Goal: Information Seeking & Learning: Learn about a topic

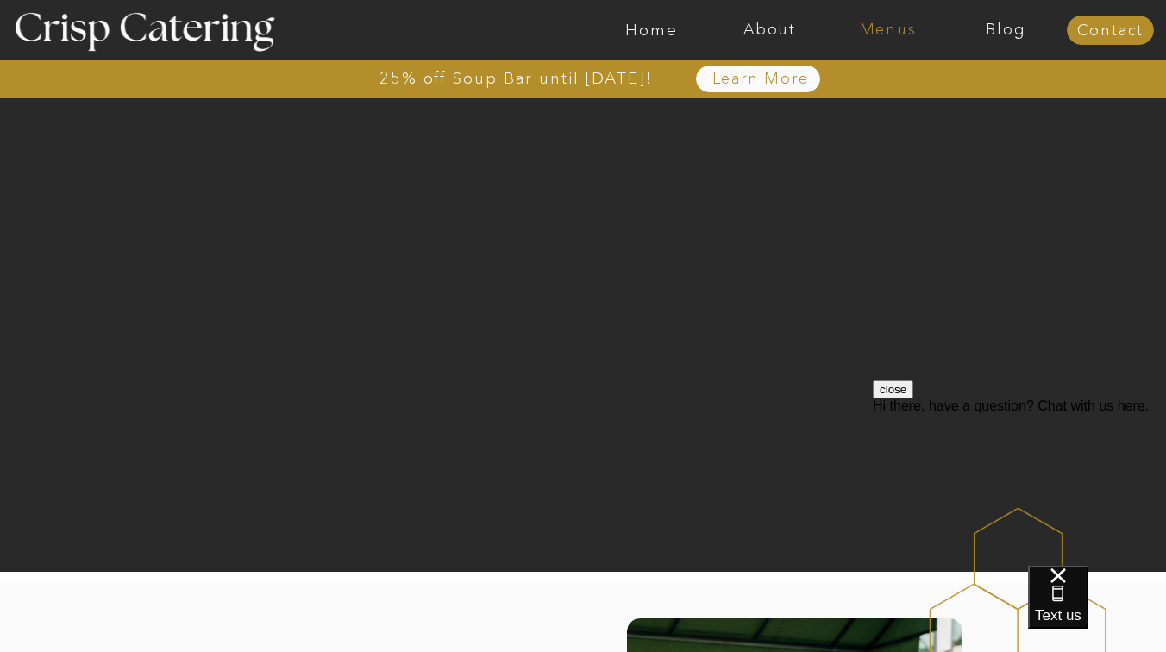
click at [884, 28] on nav "Menus" at bounding box center [888, 30] width 118 height 17
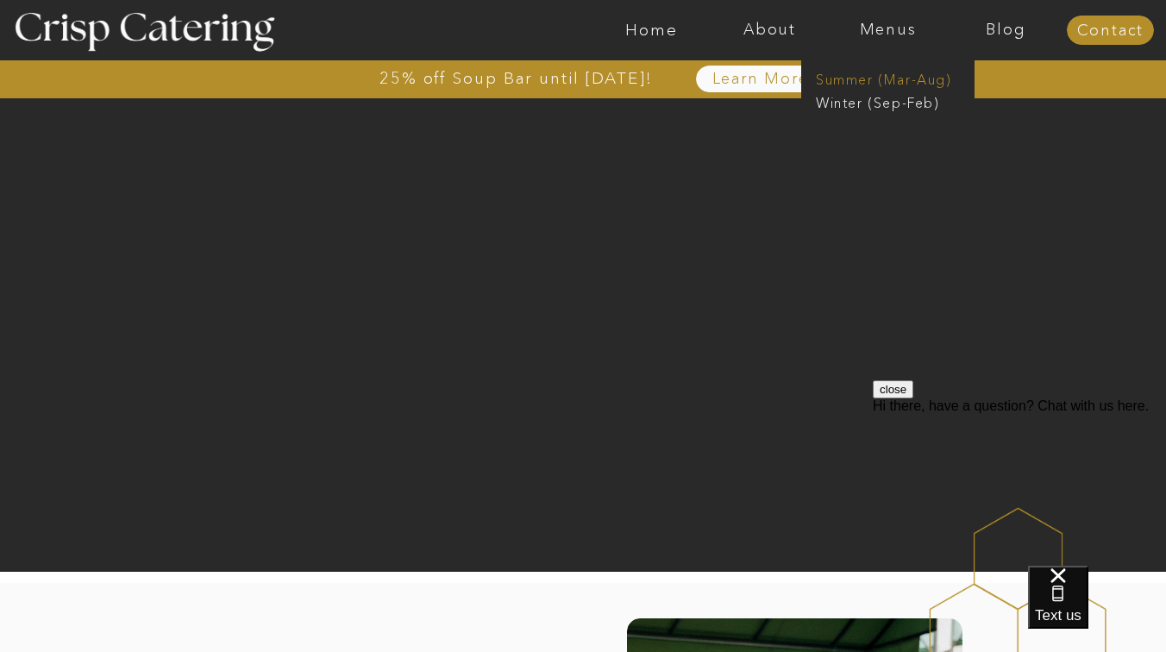
click at [869, 81] on nav "Summer (Mar-Aug)" at bounding box center [893, 78] width 154 height 16
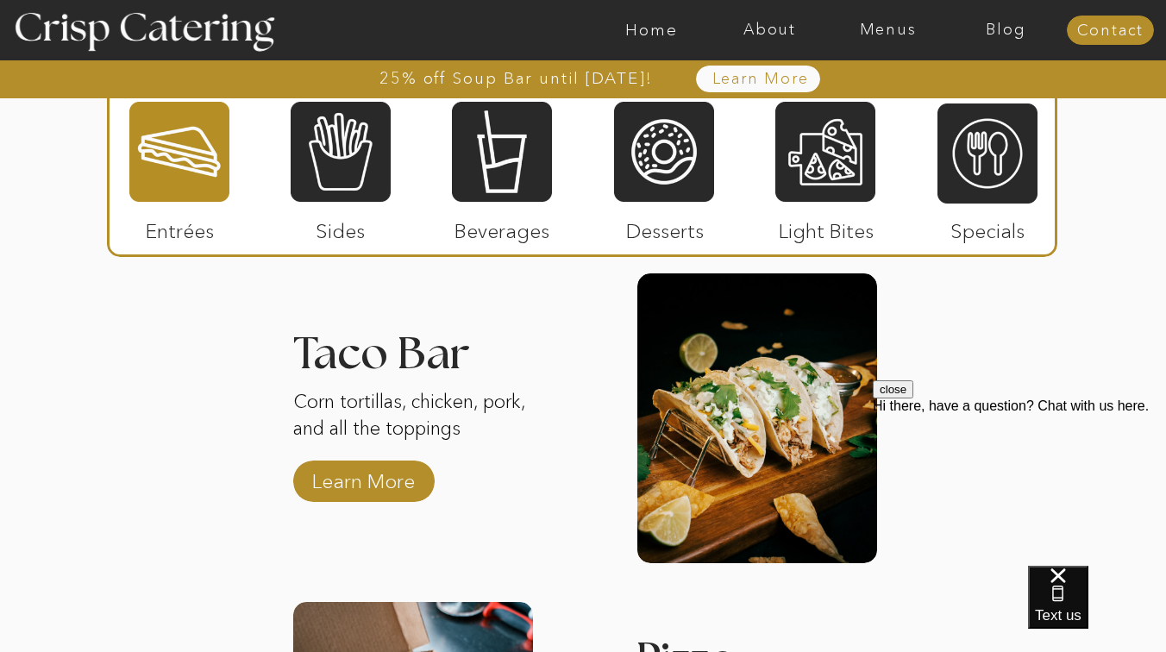
scroll to position [2058, 0]
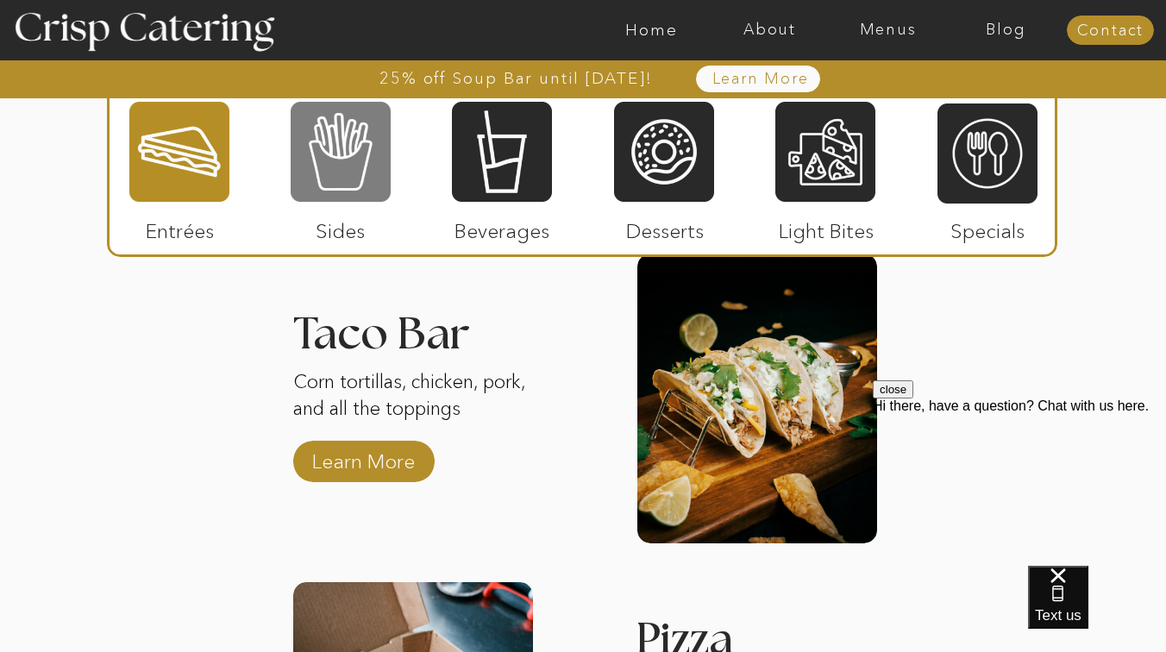
click at [347, 162] on div at bounding box center [341, 152] width 100 height 104
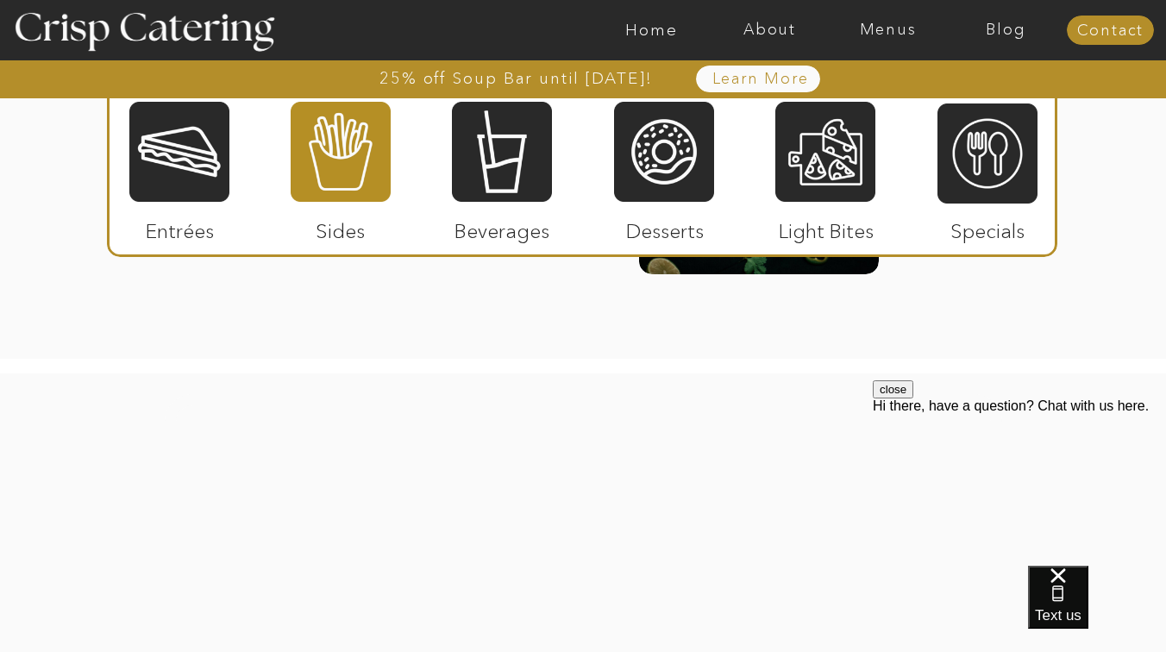
scroll to position [2610, 0]
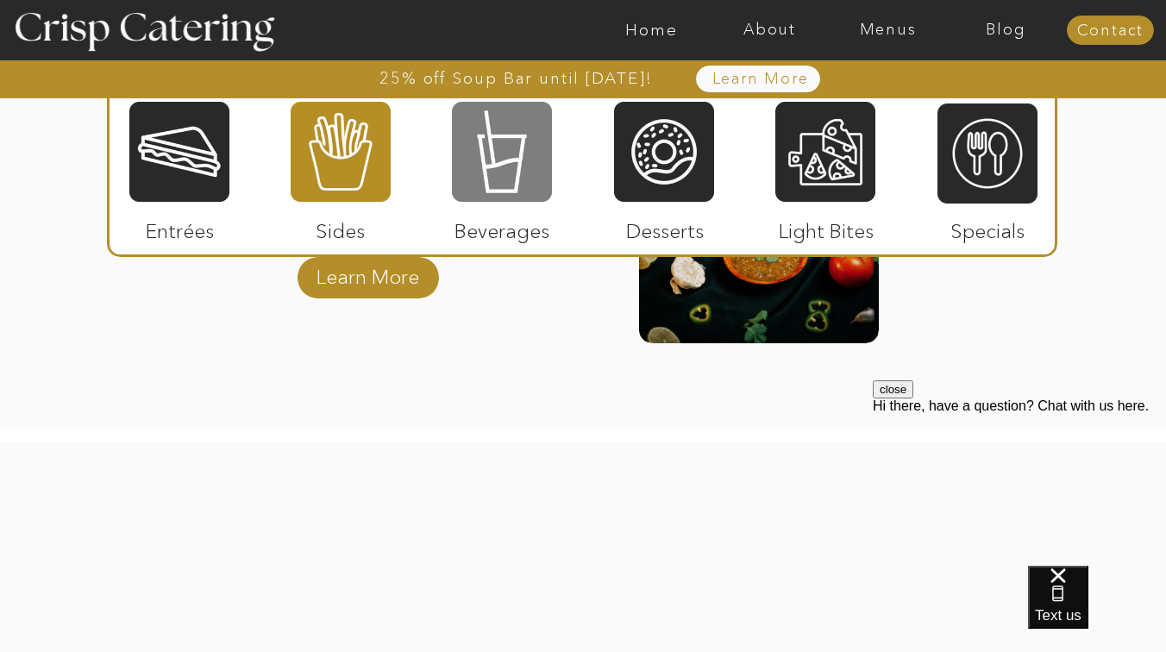
click at [478, 154] on div at bounding box center [502, 152] width 100 height 104
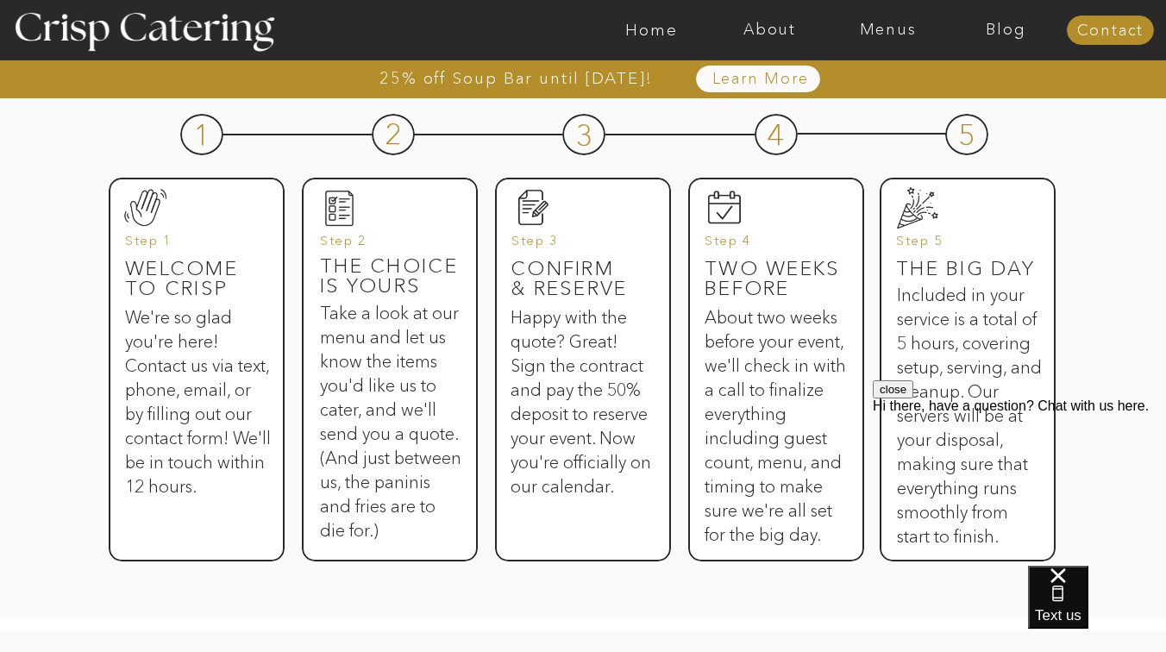
scroll to position [818, 0]
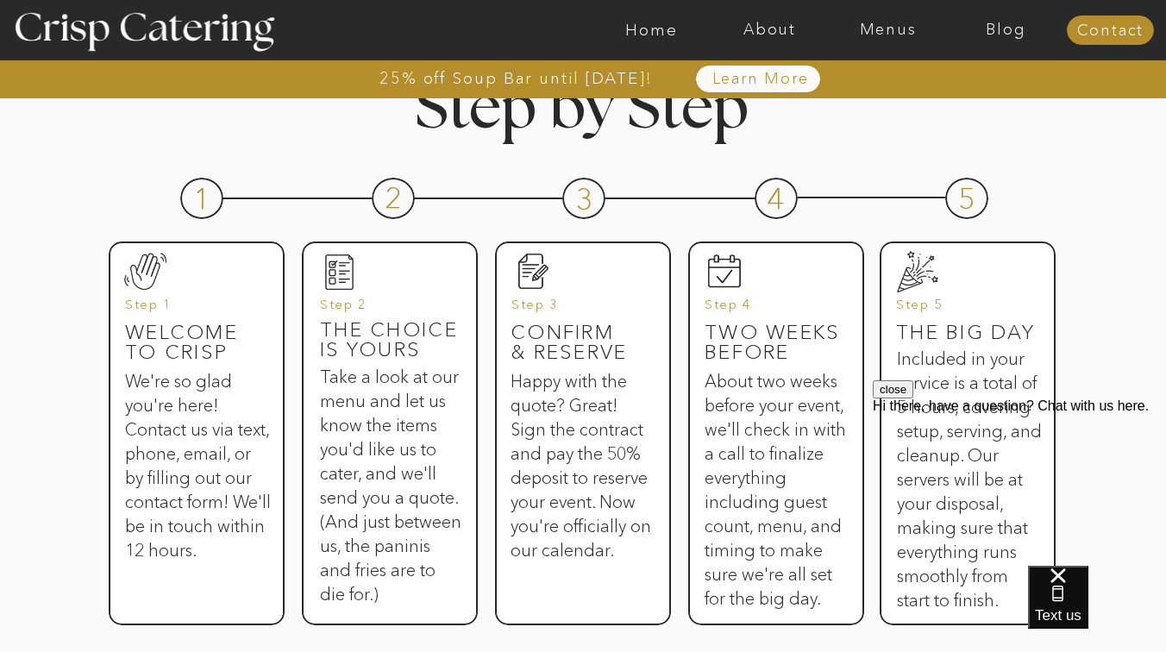
click at [913, 398] on button "close" at bounding box center [893, 389] width 41 height 18
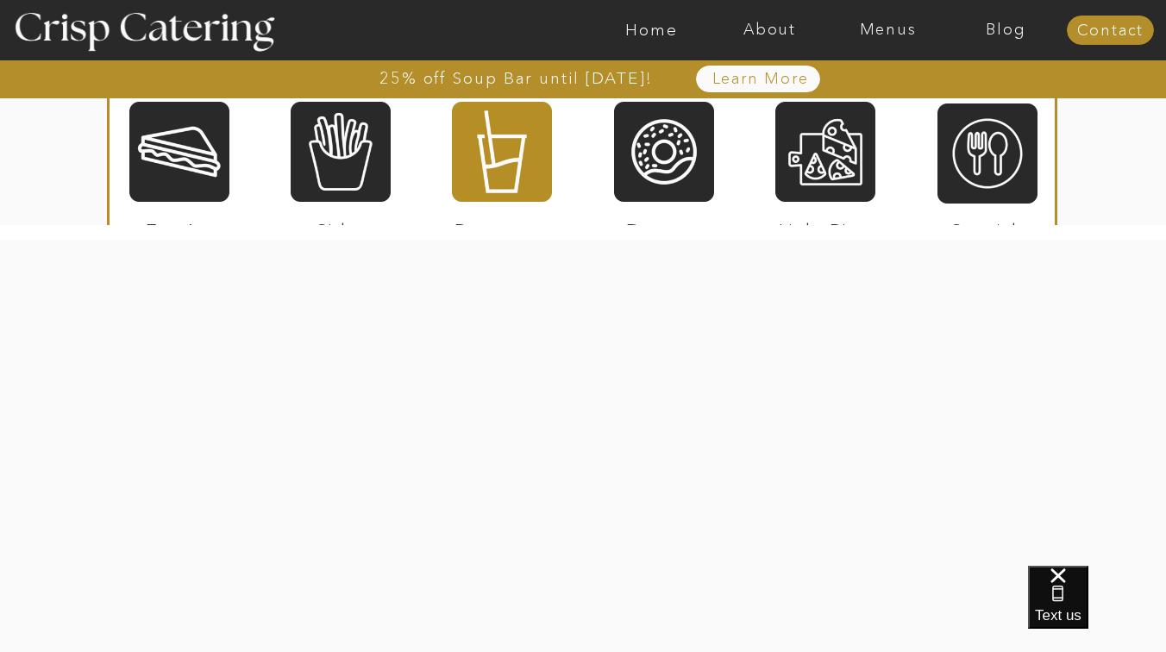
scroll to position [2477, 0]
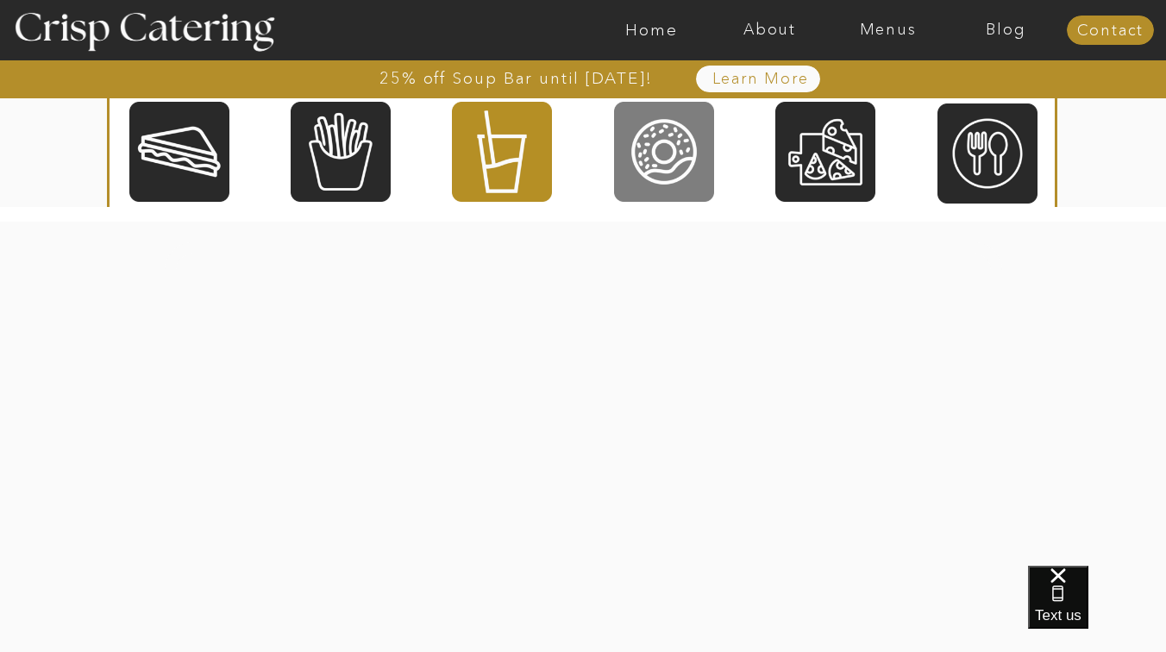
click at [669, 132] on div at bounding box center [664, 152] width 100 height 104
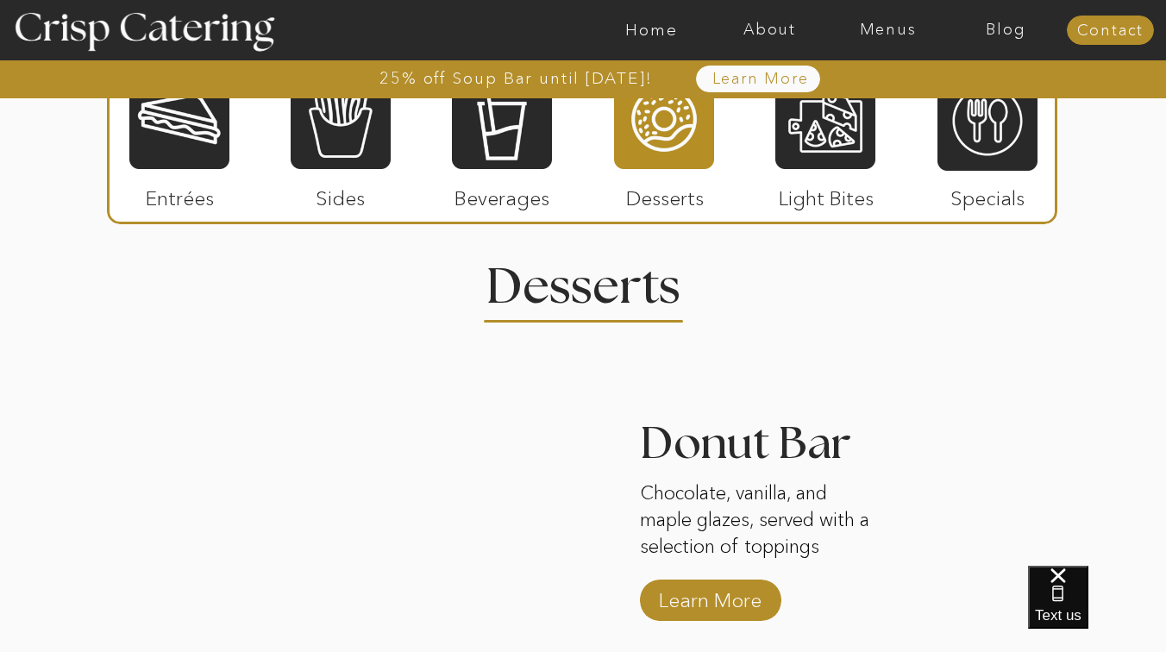
scroll to position [1621, 0]
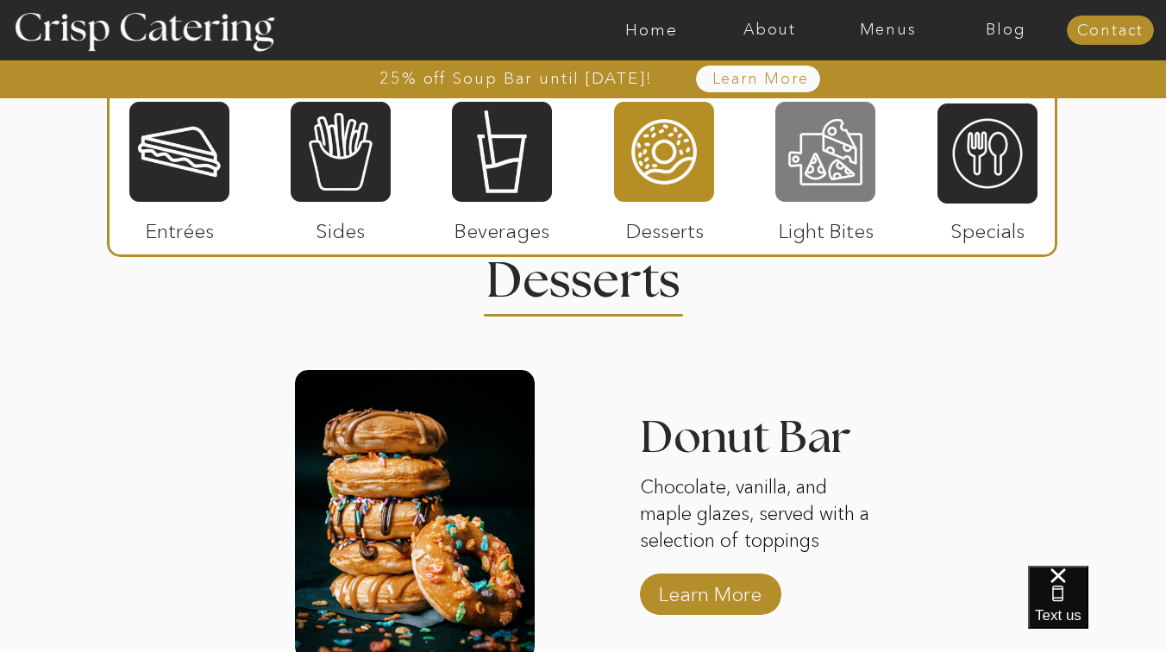
click at [819, 133] on div at bounding box center [825, 152] width 100 height 104
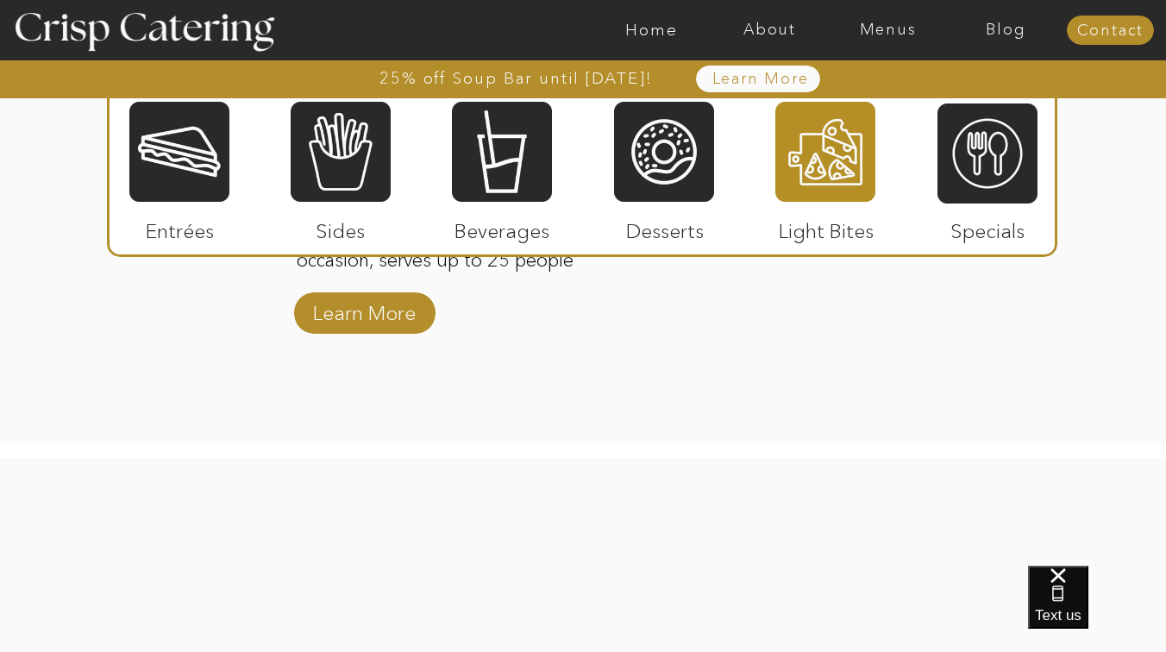
scroll to position [1953, 0]
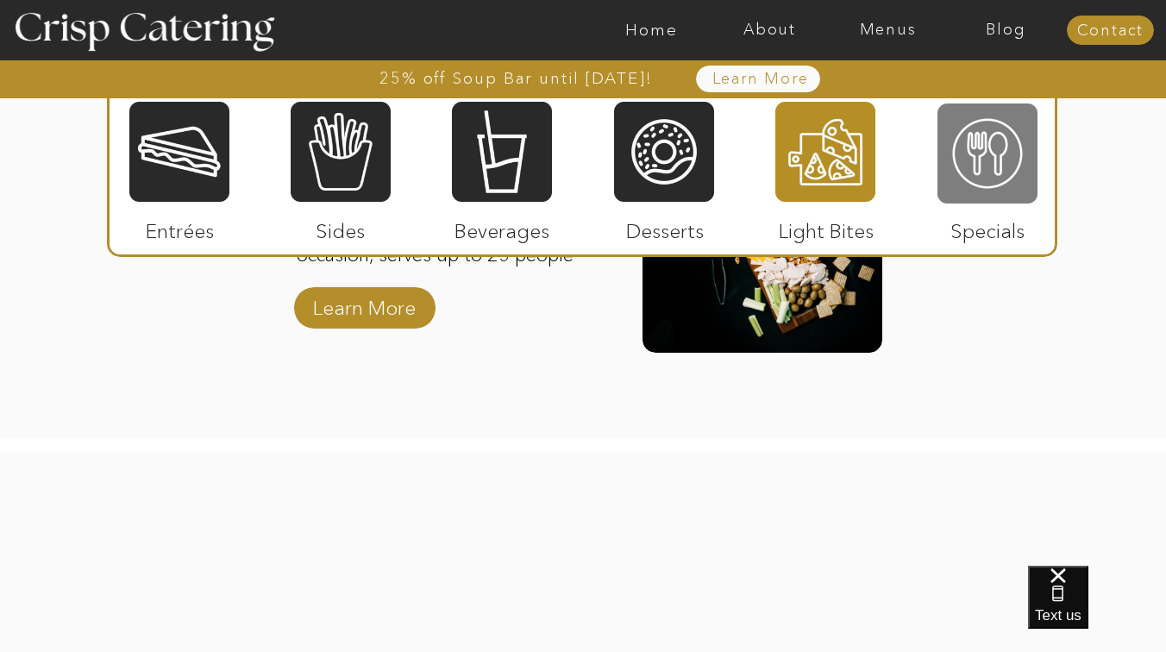
click at [1031, 160] on div at bounding box center [988, 154] width 100 height 104
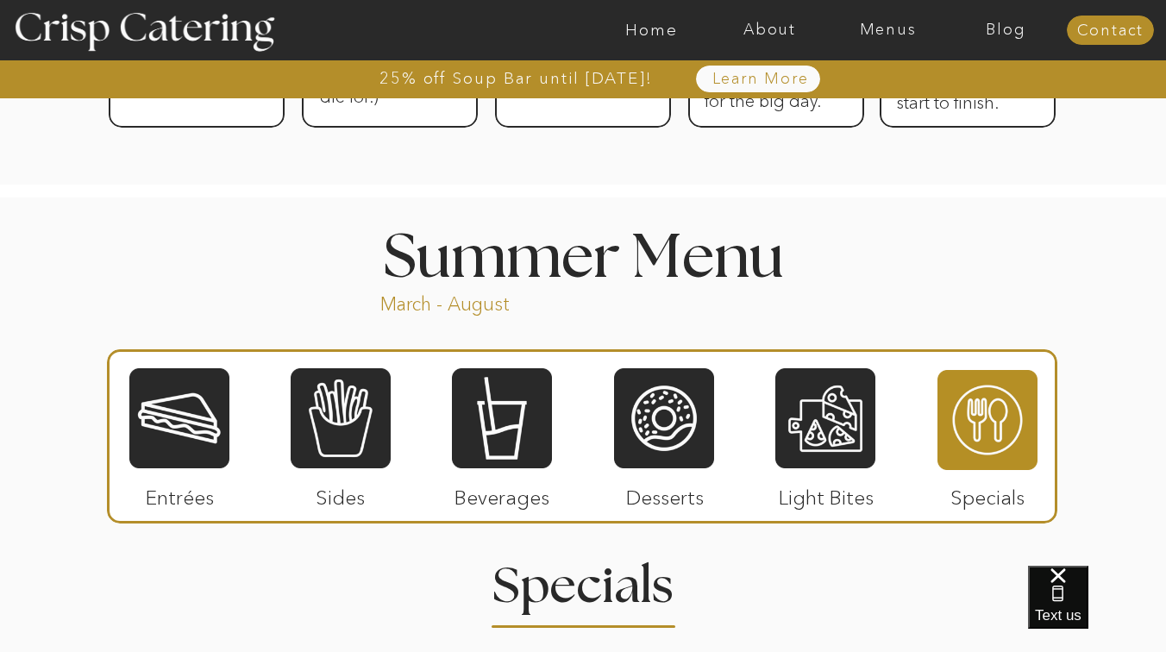
scroll to position [1314, 0]
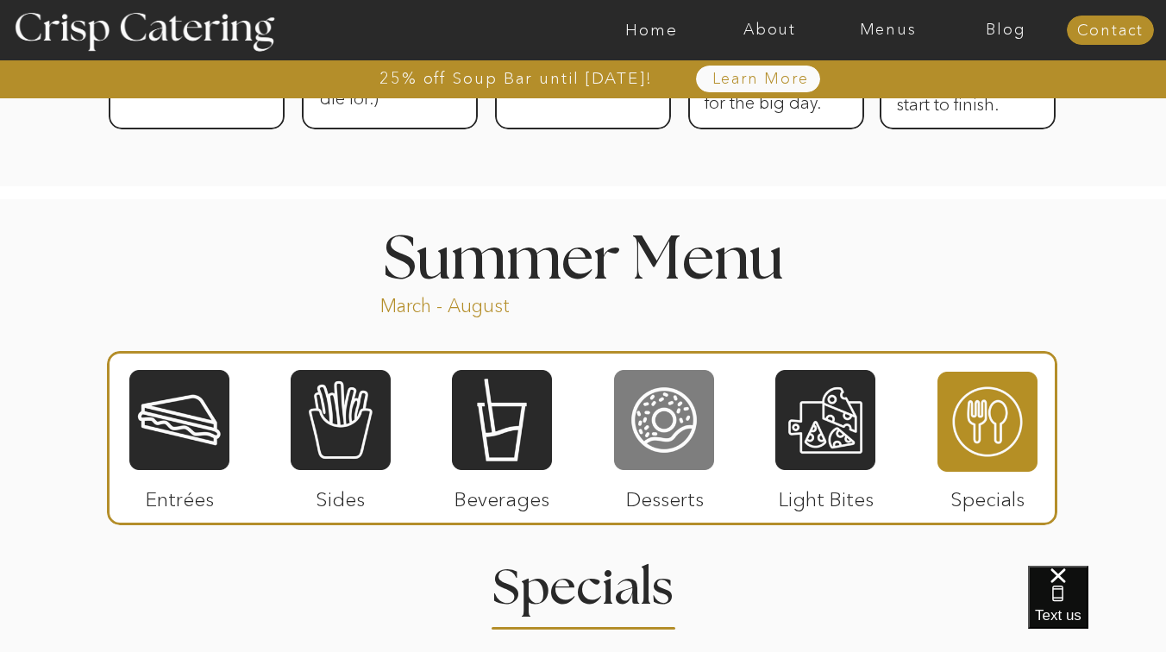
click at [659, 434] on div at bounding box center [664, 420] width 100 height 104
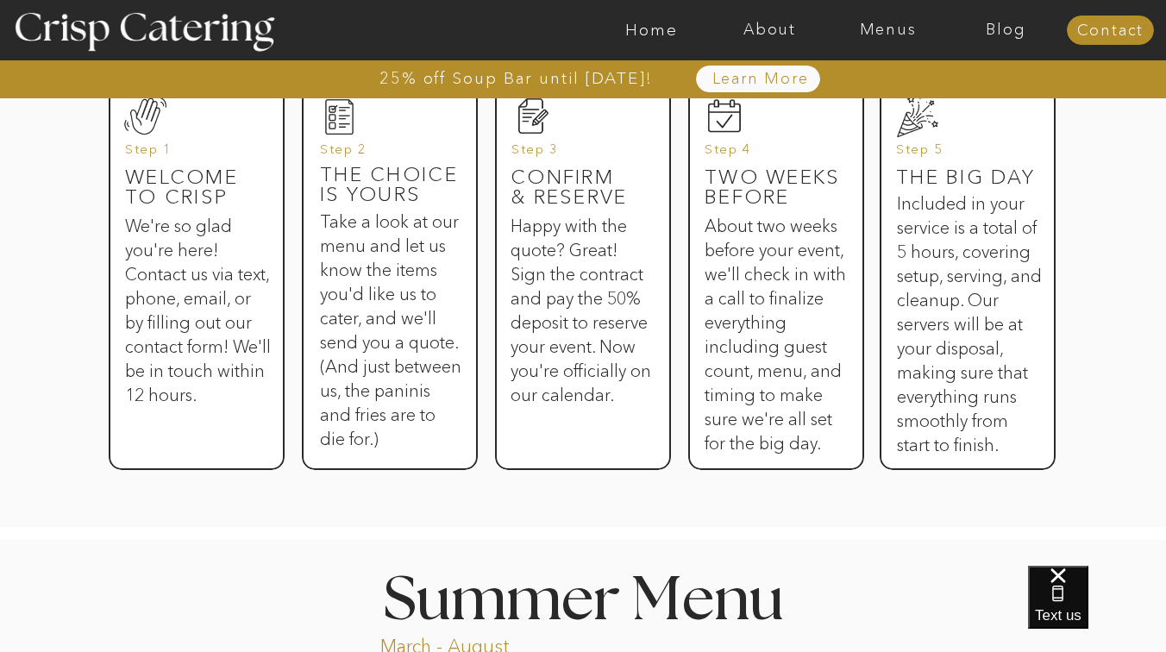
scroll to position [906, 0]
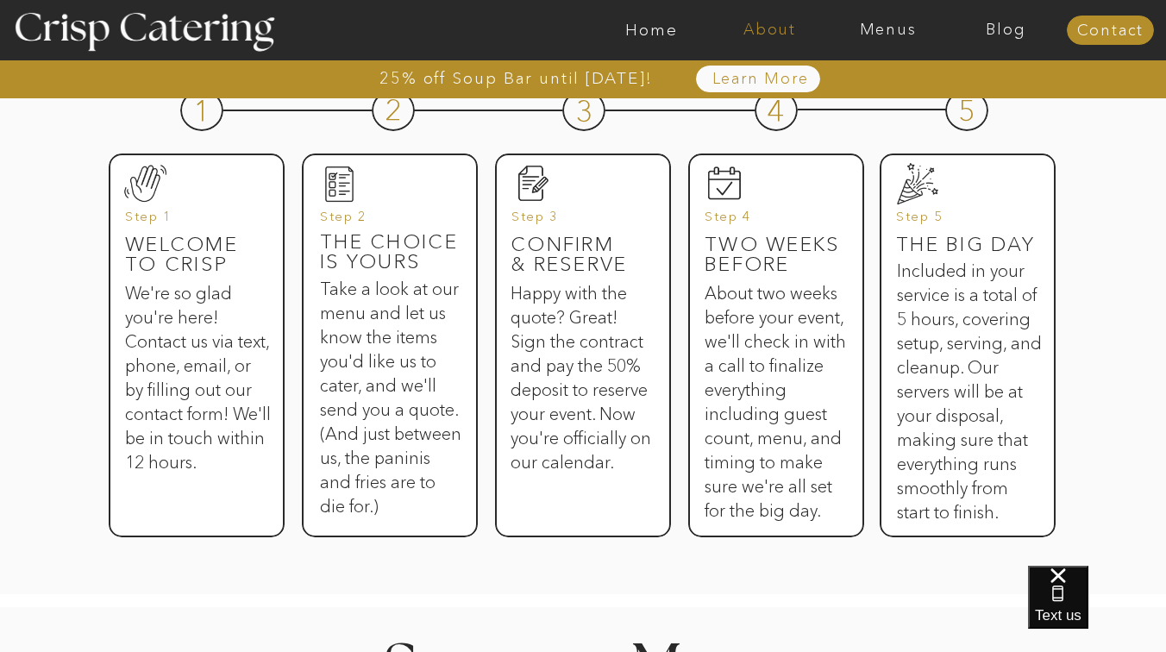
click at [779, 22] on nav "About" at bounding box center [770, 30] width 118 height 17
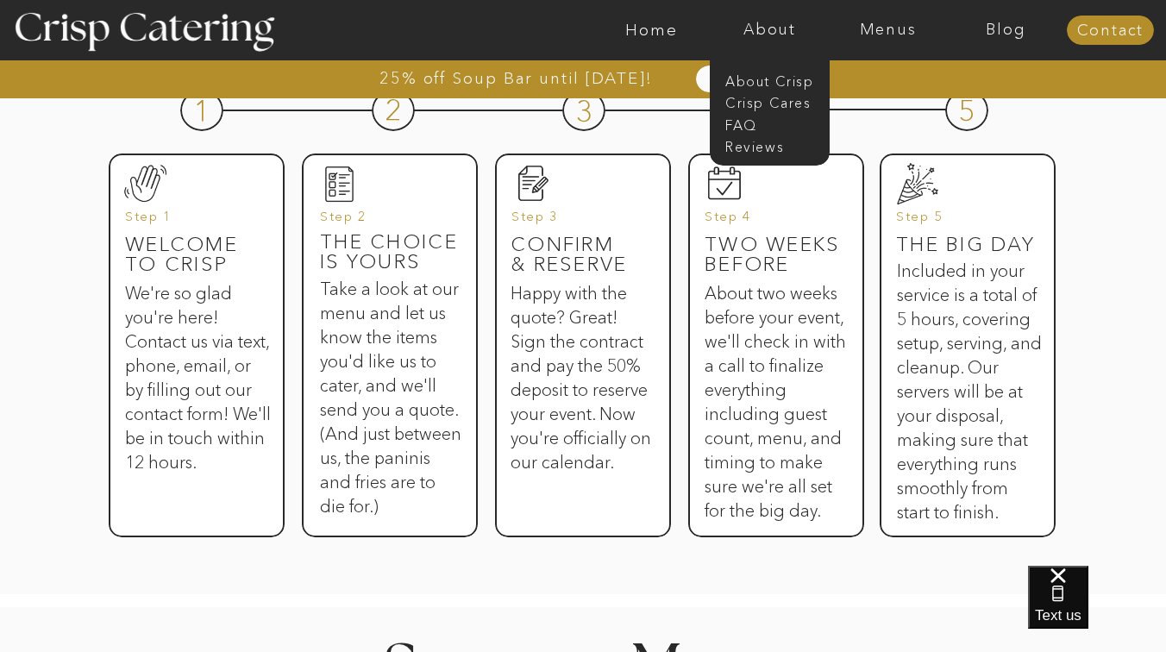
click at [619, 324] on h3 "Happy with the quote? Great! Sign the contract and pay the 50% deposit to reser…" at bounding box center [581, 396] width 141 height 231
click at [765, 22] on nav "About" at bounding box center [770, 30] width 118 height 17
